Goal: Find specific page/section: Find specific page/section

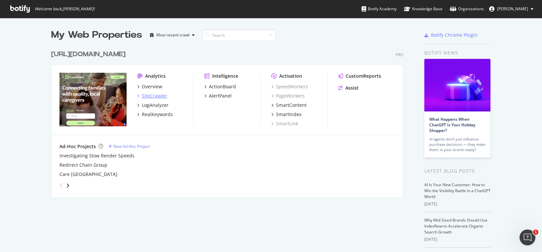
click at [157, 94] on div "SiteCrawler" at bounding box center [154, 96] width 25 height 7
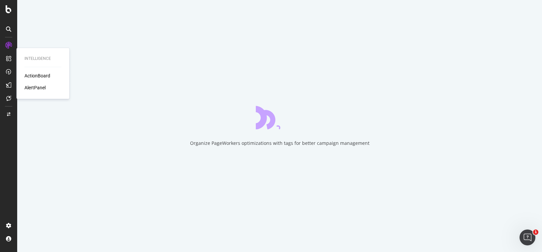
click at [39, 87] on div "AlertPanel" at bounding box center [34, 87] width 21 height 7
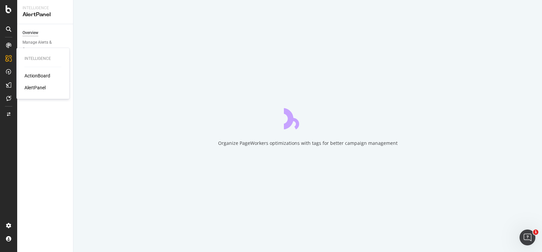
click at [39, 87] on div "AlertPanel" at bounding box center [34, 87] width 21 height 7
